Goal: Find specific page/section

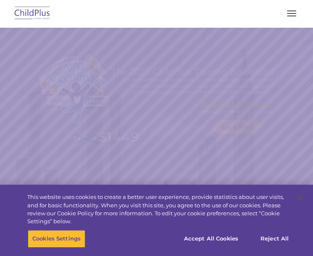
select select "MEDIUM"
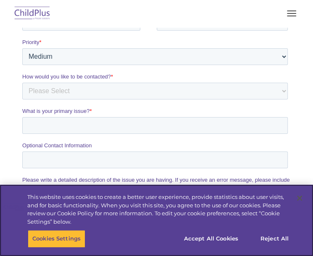
scroll to position [1556, 0]
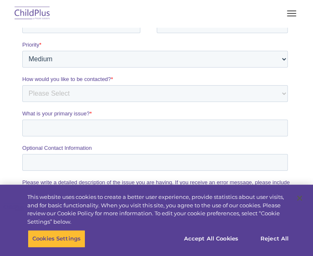
click at [288, 16] on span "button" at bounding box center [291, 16] width 9 height 1
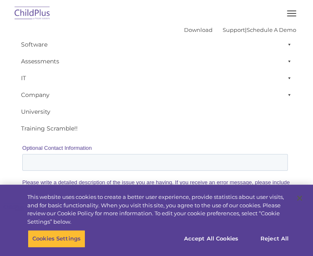
click at [290, 11] on button "button" at bounding box center [291, 13] width 18 height 13
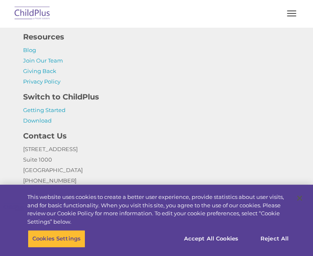
scroll to position [1960, 0]
